Goal: Task Accomplishment & Management: Manage account settings

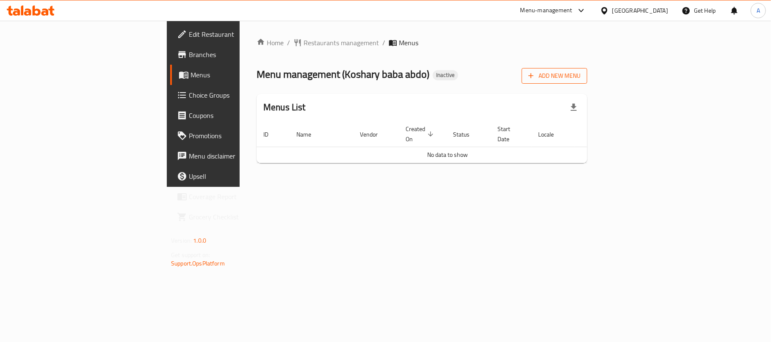
click at [580, 80] on span "Add New Menu" at bounding box center [554, 76] width 52 height 11
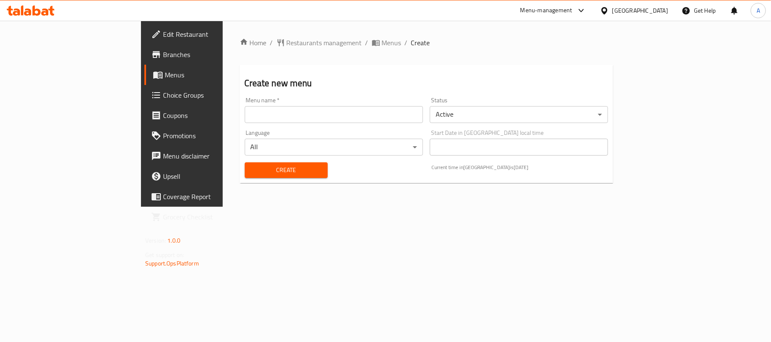
click at [245, 116] on input "text" at bounding box center [334, 114] width 178 height 17
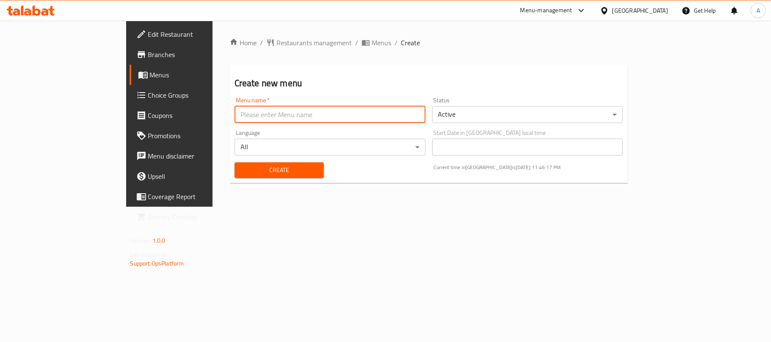
type input "Neww"
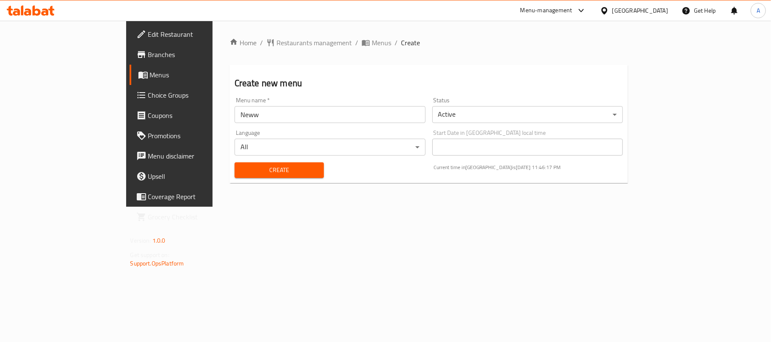
click at [229, 183] on div "Create" at bounding box center [278, 170] width 99 height 26
click at [235, 176] on button "Create" at bounding box center [279, 171] width 89 height 16
click at [150, 70] on span "Menus" at bounding box center [199, 75] width 98 height 10
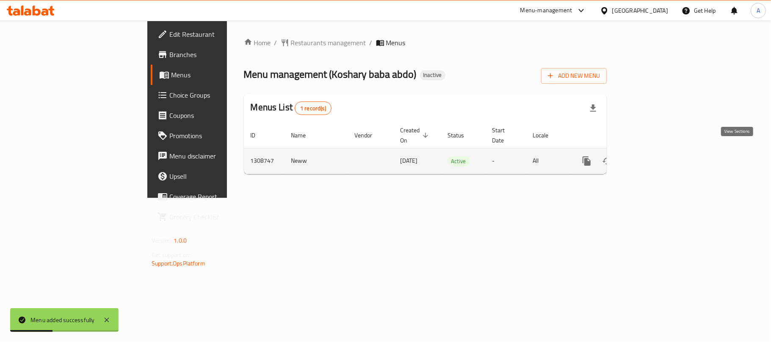
click at [658, 156] on link "enhanced table" at bounding box center [648, 161] width 20 height 20
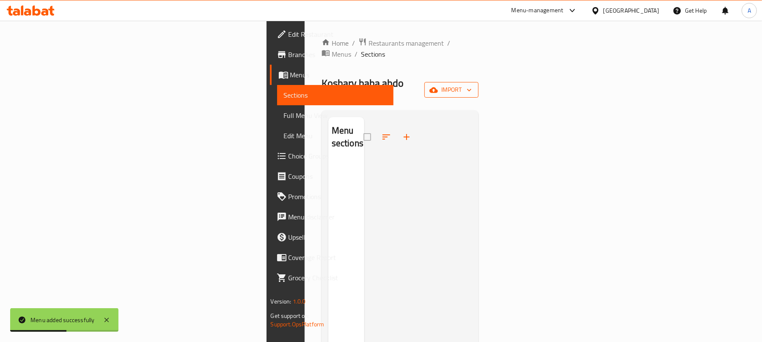
click at [479, 82] on button "import" at bounding box center [452, 90] width 54 height 16
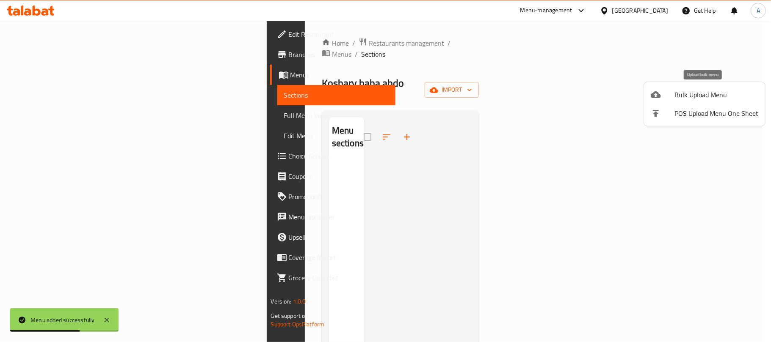
click at [705, 95] on span "Bulk Upload Menu" at bounding box center [716, 95] width 84 height 10
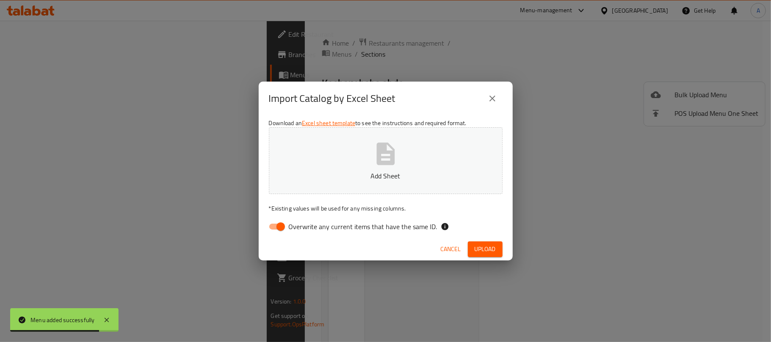
click at [322, 222] on span "Overwrite any current items that have the same ID." at bounding box center [363, 227] width 149 height 10
click at [305, 221] on input "Overwrite any current items that have the same ID." at bounding box center [281, 227] width 48 height 16
checkbox input "false"
click at [328, 168] on button "Add Sheet" at bounding box center [386, 160] width 234 height 67
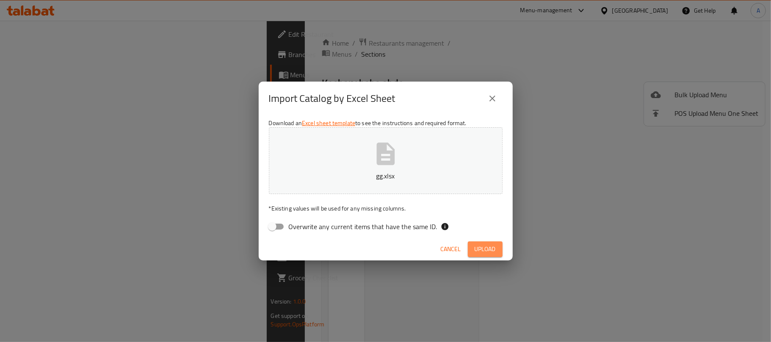
click at [485, 249] on span "Upload" at bounding box center [485, 249] width 21 height 11
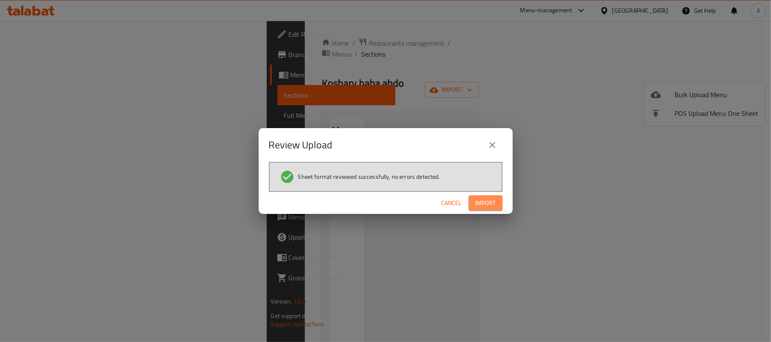
click at [489, 210] on button "Import" at bounding box center [486, 204] width 34 height 16
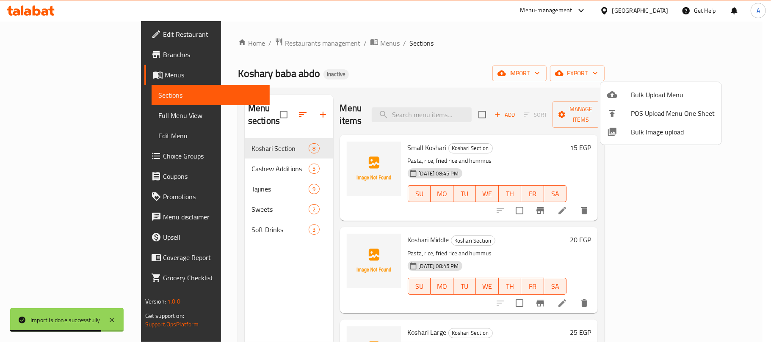
click at [72, 112] on div at bounding box center [385, 171] width 771 height 342
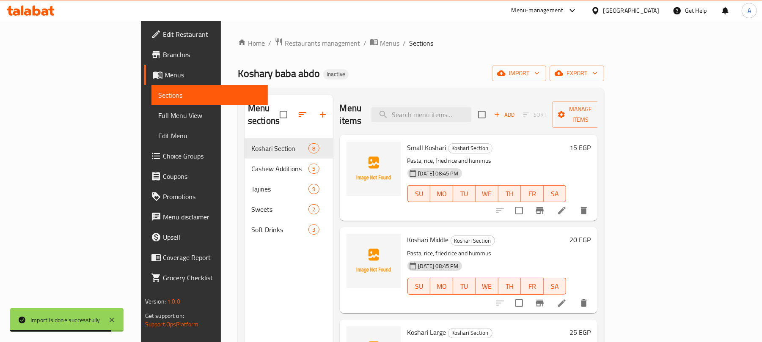
click at [158, 112] on span "Full Menu View" at bounding box center [209, 115] width 103 height 10
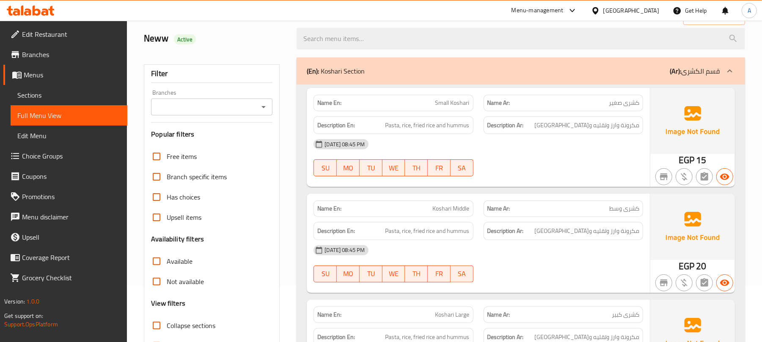
scroll to position [113, 0]
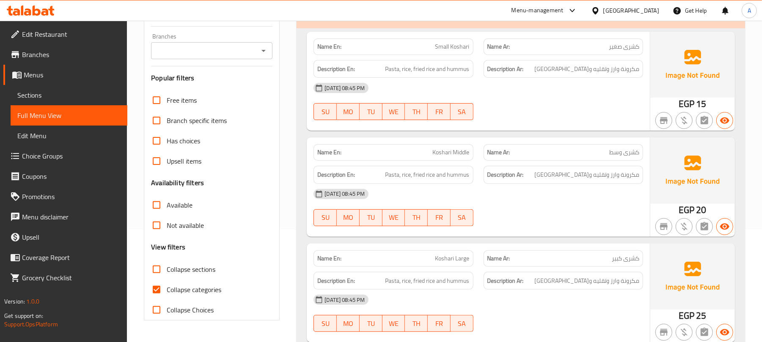
click at [212, 293] on span "Collapse categories" at bounding box center [194, 290] width 55 height 10
click at [167, 293] on input "Collapse categories" at bounding box center [156, 290] width 20 height 20
checkbox input "false"
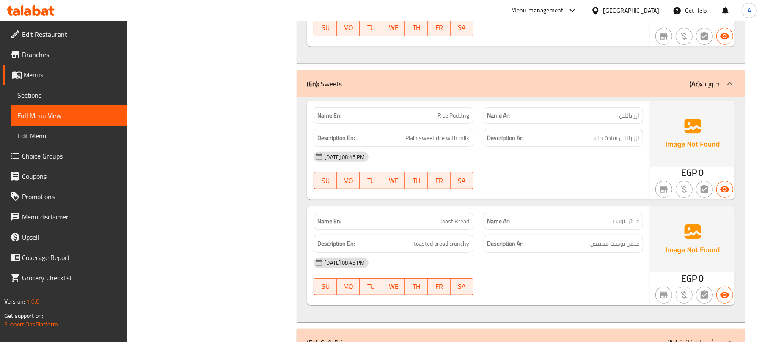
scroll to position [2596, 0]
click at [461, 122] on span "Rice Pudding" at bounding box center [454, 117] width 32 height 9
copy span "Rice Pudding"
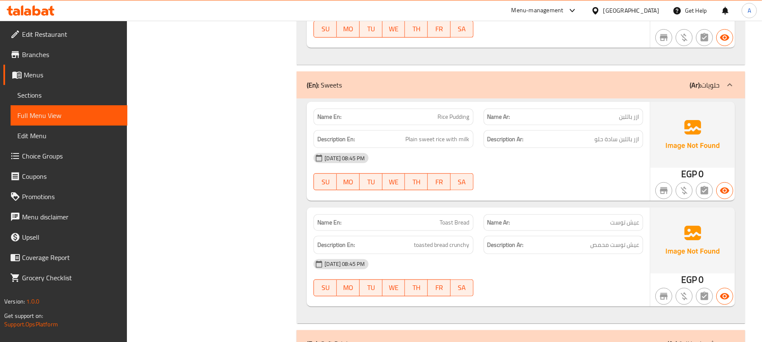
click at [457, 227] on span "Toast Bread" at bounding box center [455, 222] width 30 height 9
copy span "Toast Bread"
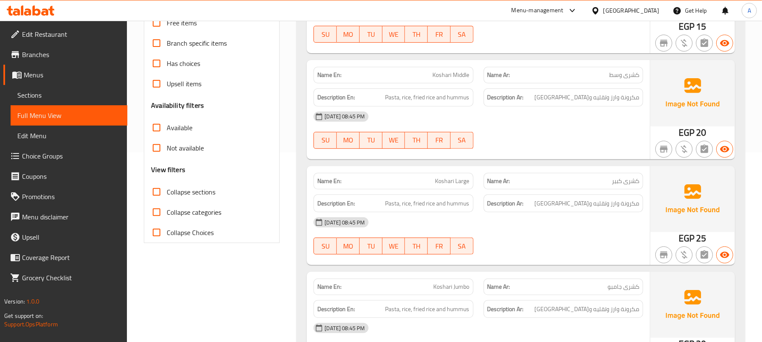
scroll to position [0, 0]
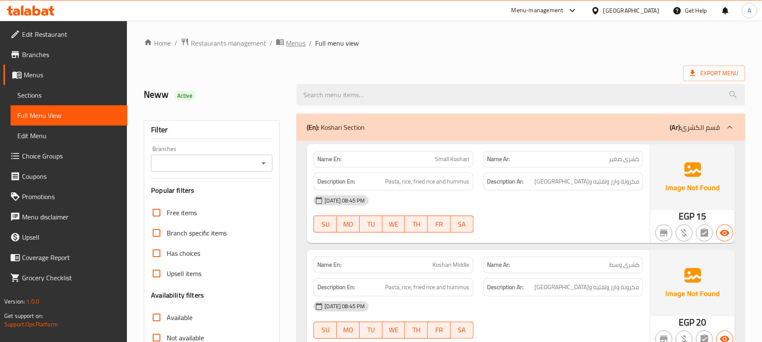
click at [290, 41] on span "Menus" at bounding box center [295, 43] width 19 height 10
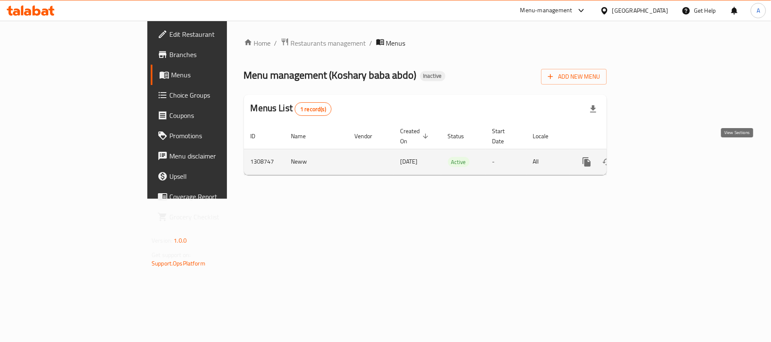
click at [653, 157] on icon "enhanced table" at bounding box center [648, 162] width 10 height 10
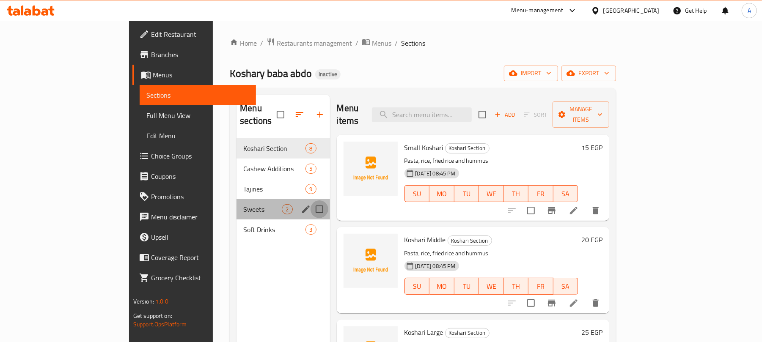
click at [311, 201] on input "Menu sections" at bounding box center [320, 210] width 18 height 18
checkbox input "true"
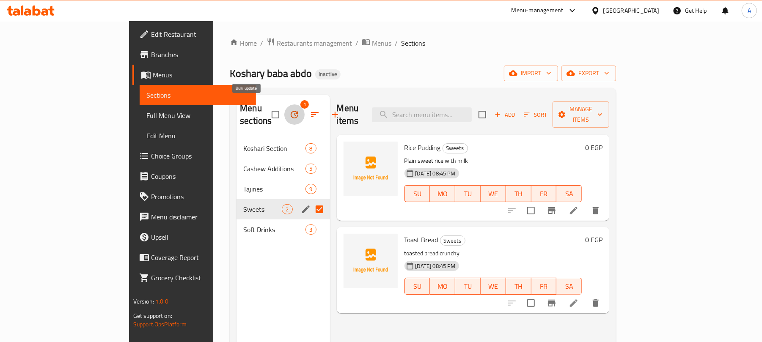
click at [290, 110] on icon "button" at bounding box center [295, 115] width 10 height 10
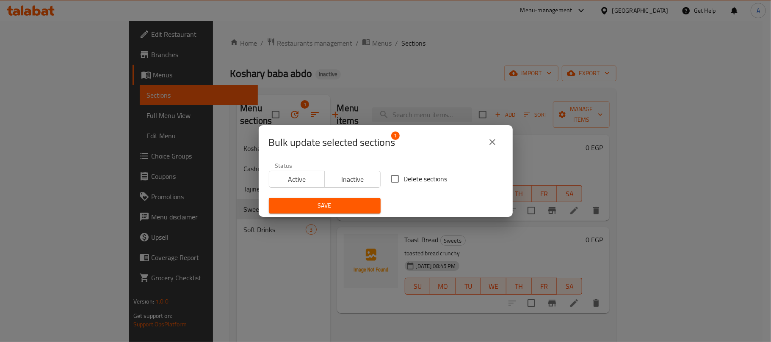
click at [386, 182] on input "Delete sections" at bounding box center [395, 179] width 18 height 18
checkbox input "true"
click at [347, 212] on button "Save" at bounding box center [325, 206] width 112 height 16
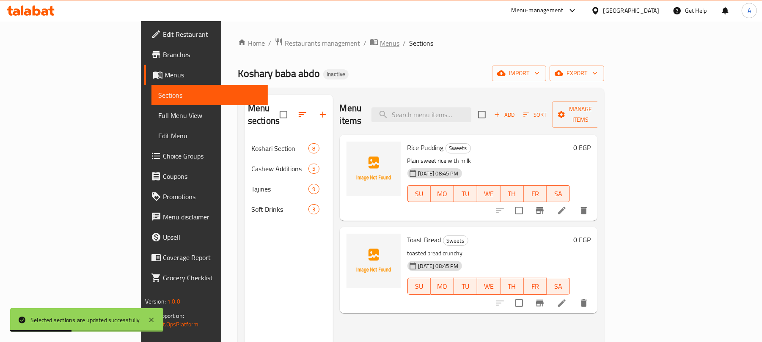
click at [380, 41] on span "Menus" at bounding box center [389, 43] width 19 height 10
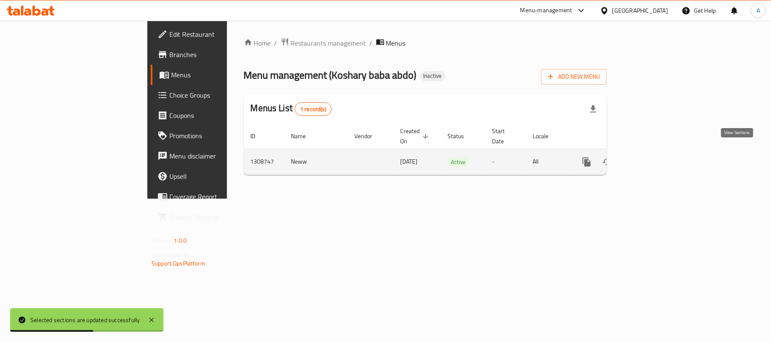
click at [658, 152] on link "enhanced table" at bounding box center [648, 162] width 20 height 20
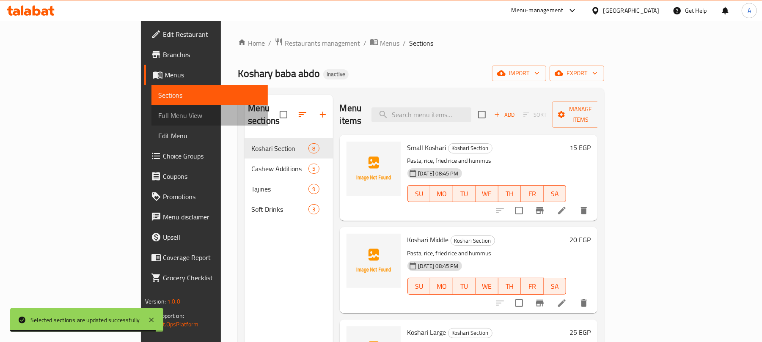
click at [152, 123] on link "Full Menu View" at bounding box center [210, 115] width 117 height 20
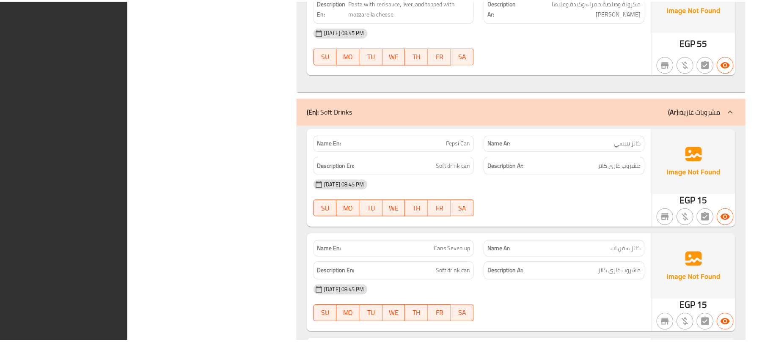
scroll to position [2709, 0]
